Goal: Task Accomplishment & Management: Use online tool/utility

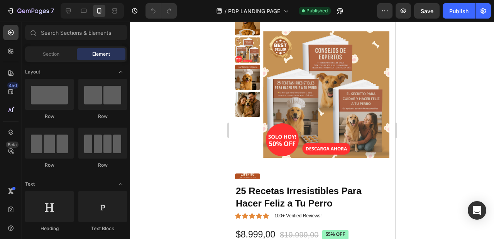
scroll to position [225, 0]
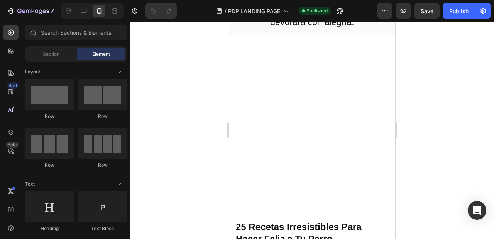
scroll to position [191, 0]
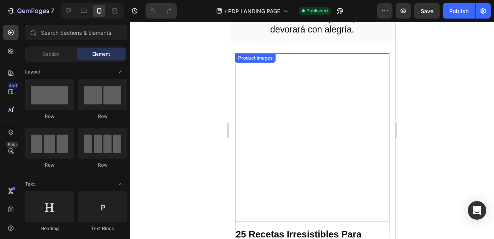
scroll to position [181, 0]
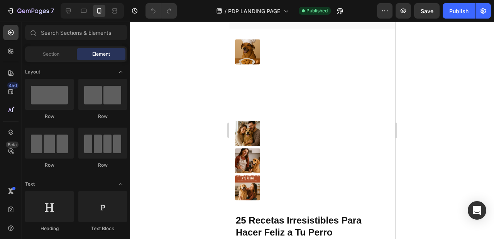
scroll to position [201, 0]
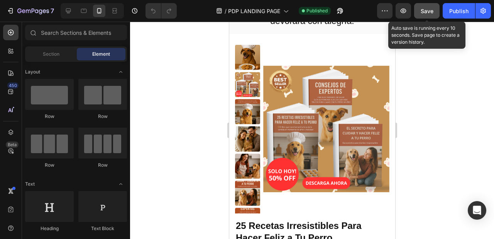
click at [435, 14] on button "Save" at bounding box center [426, 10] width 25 height 15
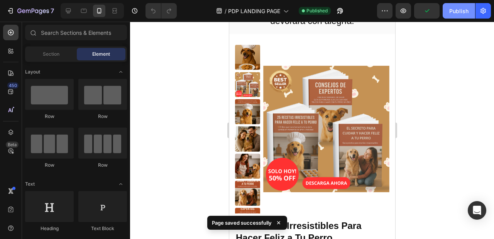
click at [461, 7] on div "Publish" at bounding box center [458, 11] width 19 height 8
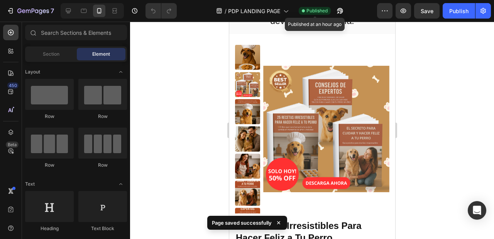
click at [308, 13] on span "Published" at bounding box center [316, 10] width 21 height 7
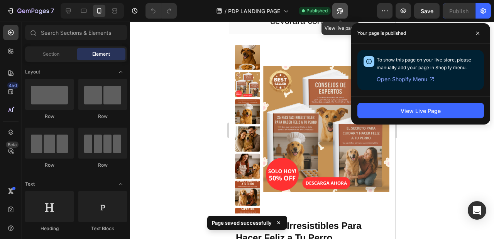
click at [347, 12] on button "button" at bounding box center [339, 10] width 15 height 15
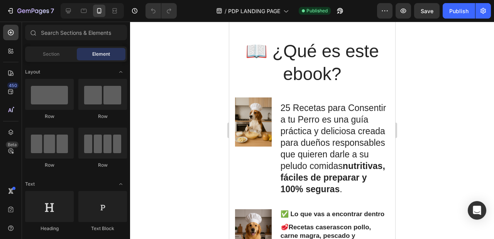
scroll to position [835, 0]
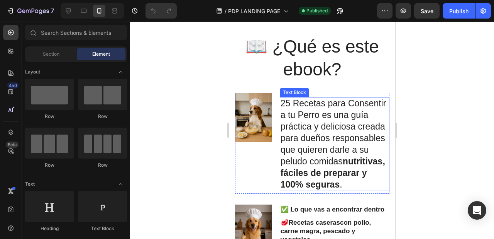
click at [315, 114] on p "25 Recetas para Consentir a tu Perro es una guía práctica y deliciosa creada pa…" at bounding box center [334, 144] width 108 height 92
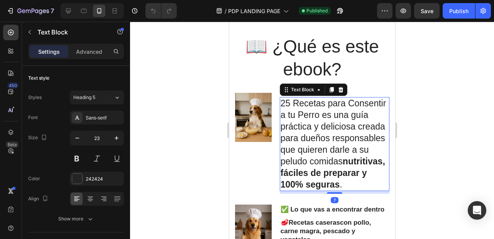
click at [315, 114] on p "25 Recetas para Consentir a tu Perro es una guía práctica y deliciosa creada pa…" at bounding box center [334, 144] width 108 height 92
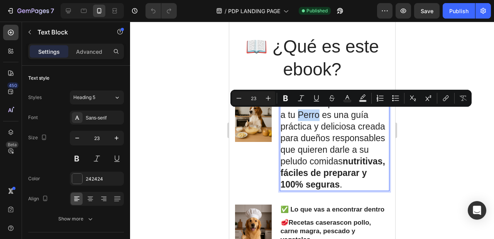
click at [342, 114] on p "25 Recetas para Consentir a tu Perro es una guía práctica y deliciosa creada pa…" at bounding box center [334, 144] width 108 height 92
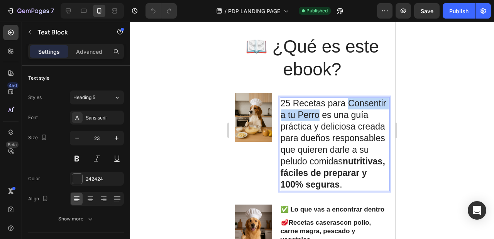
drag, startPoint x: 320, startPoint y: 113, endPoint x: 348, endPoint y: 101, distance: 30.8
click at [348, 101] on p "25 Recetas para Consentir a tu Perro es una guía práctica y deliciosa creada pa…" at bounding box center [334, 144] width 108 height 92
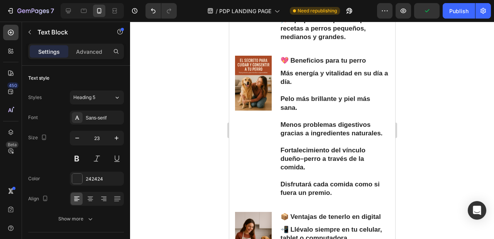
scroll to position [1149, 0]
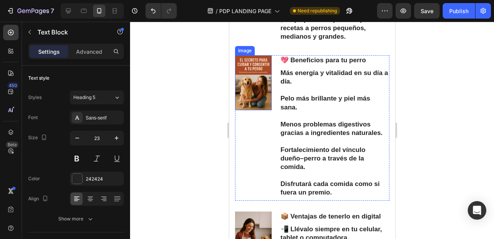
click at [257, 86] on img at bounding box center [253, 82] width 37 height 55
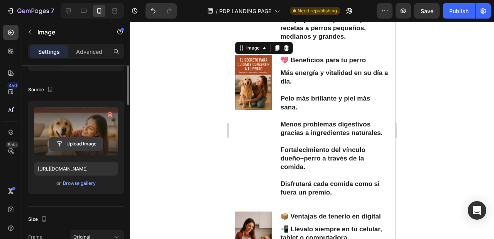
scroll to position [4, 0]
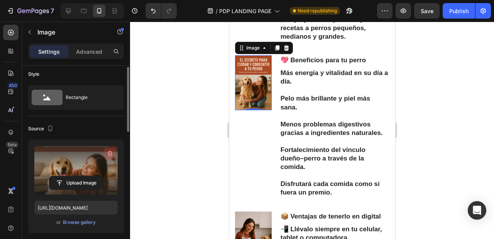
click at [114, 154] on button "button" at bounding box center [110, 153] width 12 height 12
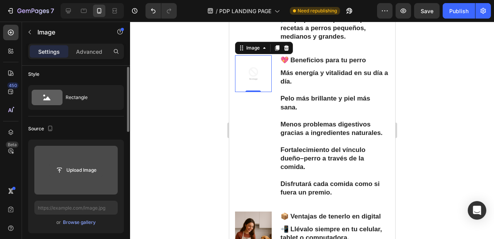
click at [84, 171] on input "file" at bounding box center [75, 169] width 53 height 13
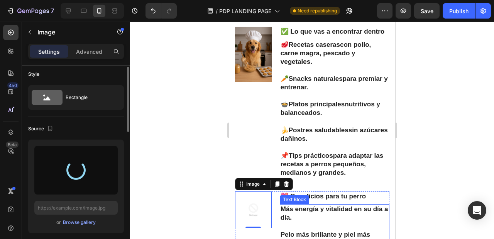
type input "[URL][DOMAIN_NAME]"
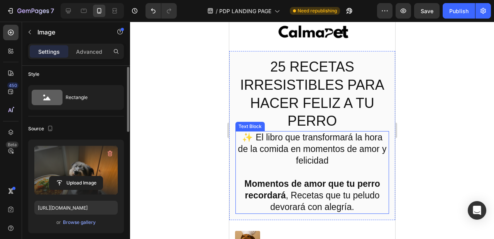
scroll to position [0, 0]
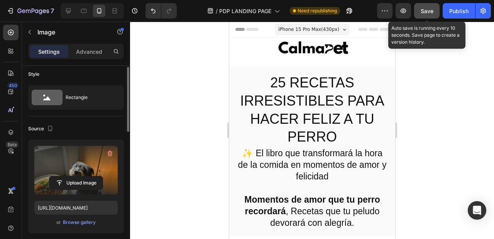
click at [424, 17] on button "Save" at bounding box center [426, 10] width 25 height 15
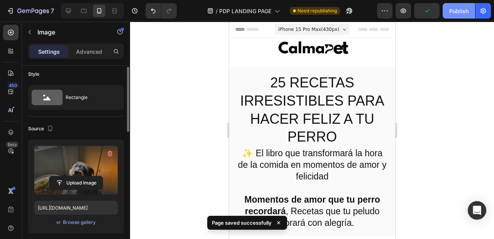
click at [447, 15] on button "Publish" at bounding box center [459, 10] width 32 height 15
